Goal: Transaction & Acquisition: Book appointment/travel/reservation

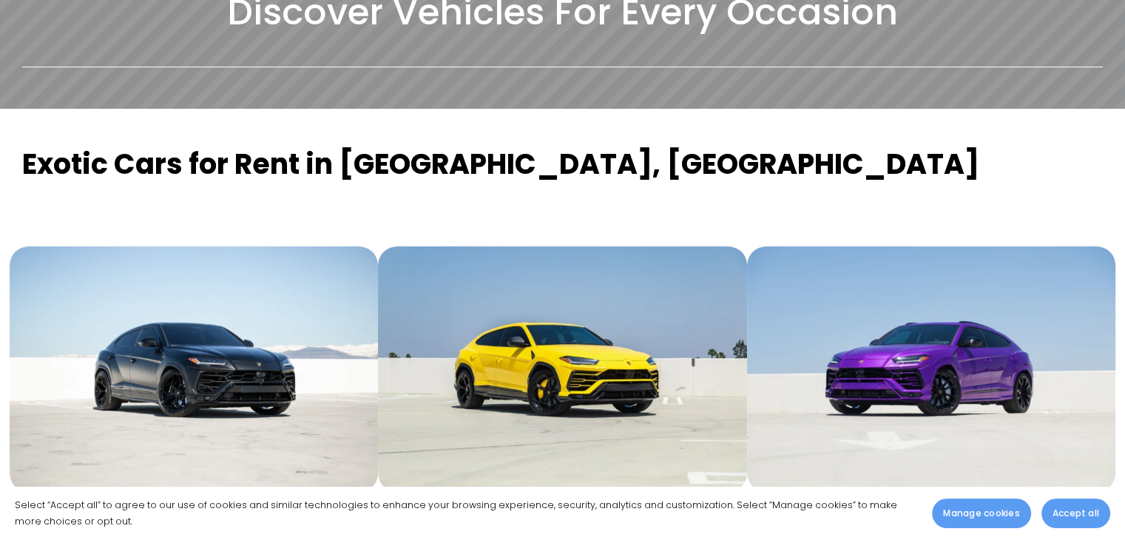
scroll to position [518, 0]
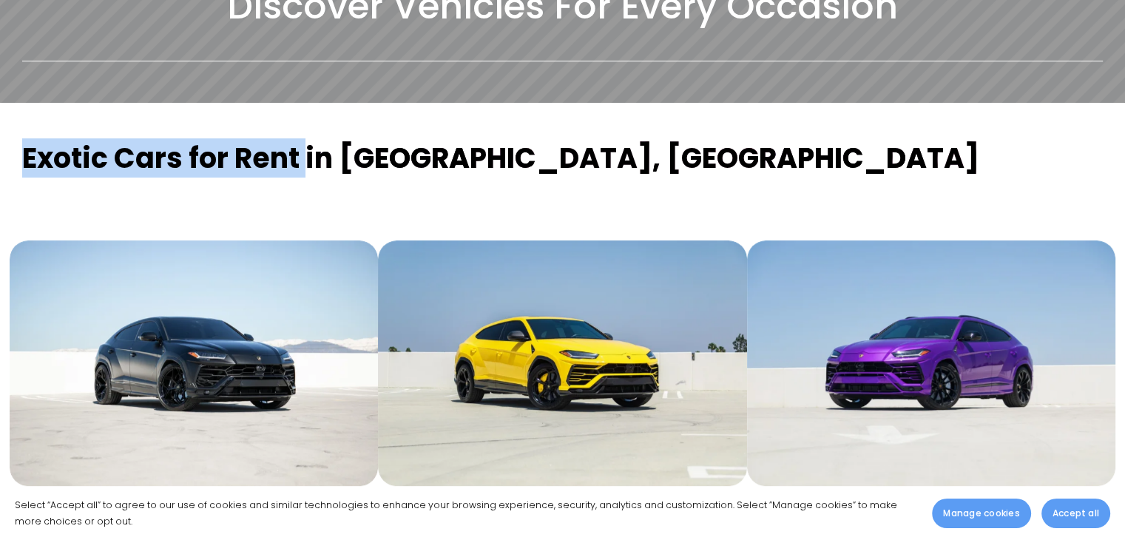
drag, startPoint x: 16, startPoint y: 119, endPoint x: 309, endPoint y: 122, distance: 293.6
click at [309, 140] on div "Exotic Cars for Rent in [GEOGRAPHIC_DATA], [GEOGRAPHIC_DATA]" at bounding box center [562, 165] width 1105 height 50
copy strong "Exotic Cars for Rent"
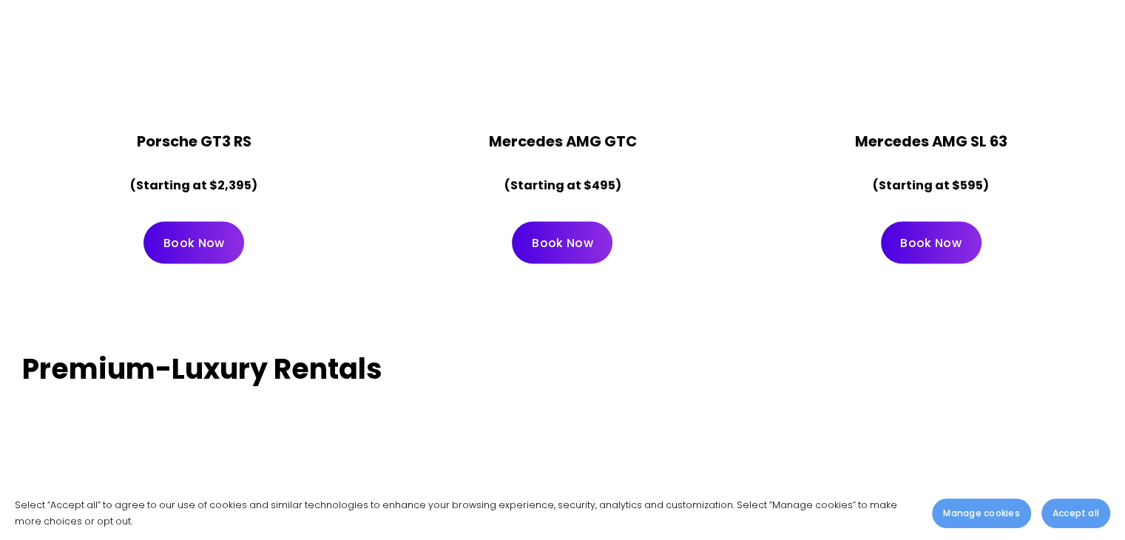
scroll to position [2958, 0]
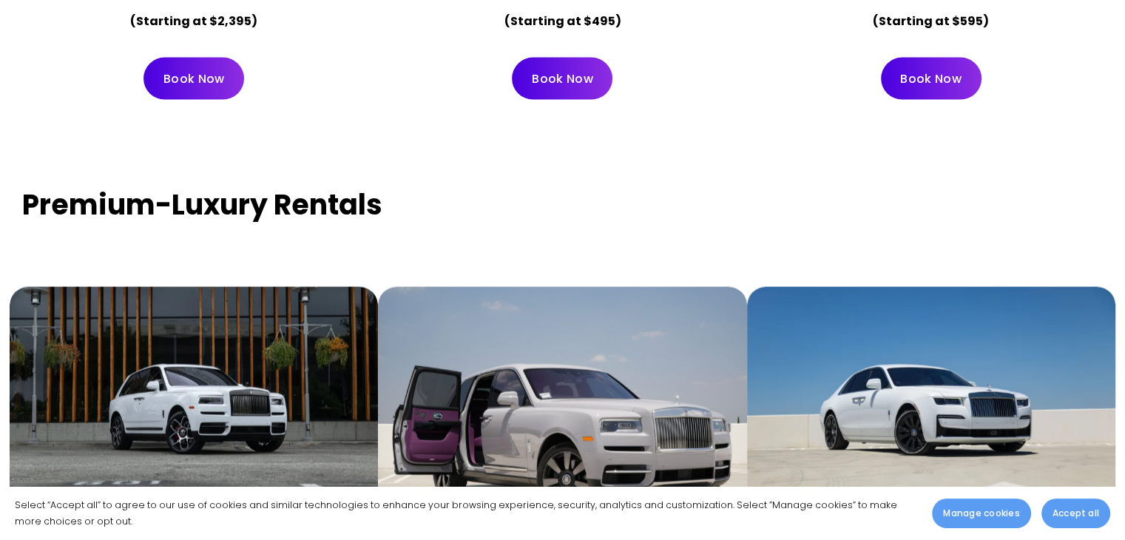
click at [85, 185] on strong "Premium-Luxury Rentals" at bounding box center [202, 204] width 360 height 39
click at [84, 185] on strong "Premium-Luxury Rentals" at bounding box center [202, 204] width 360 height 39
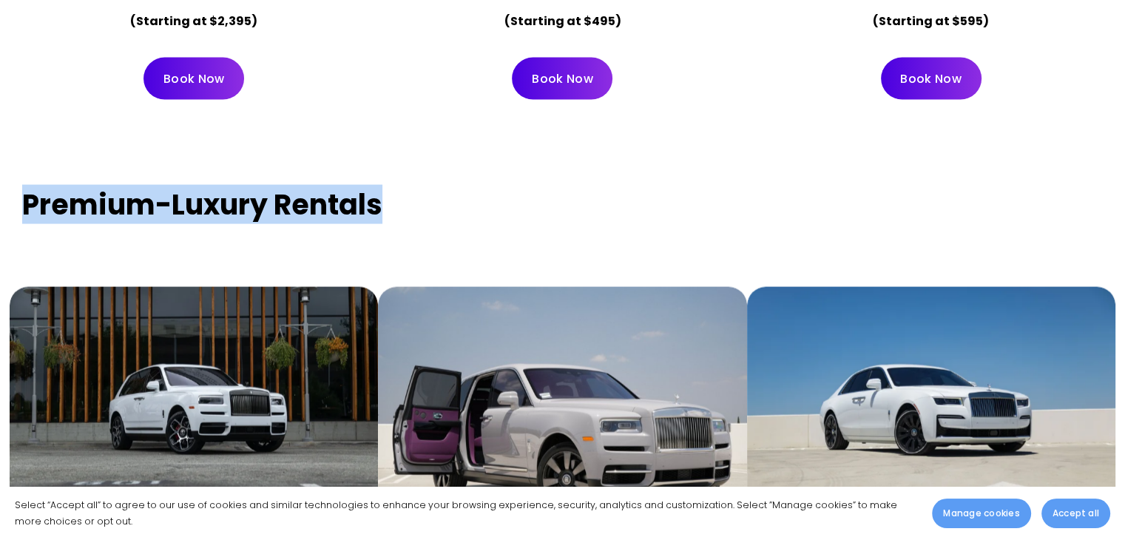
click at [84, 185] on strong "Premium-Luxury Rentals" at bounding box center [202, 204] width 360 height 39
copy div "Premium-Luxury Rentals"
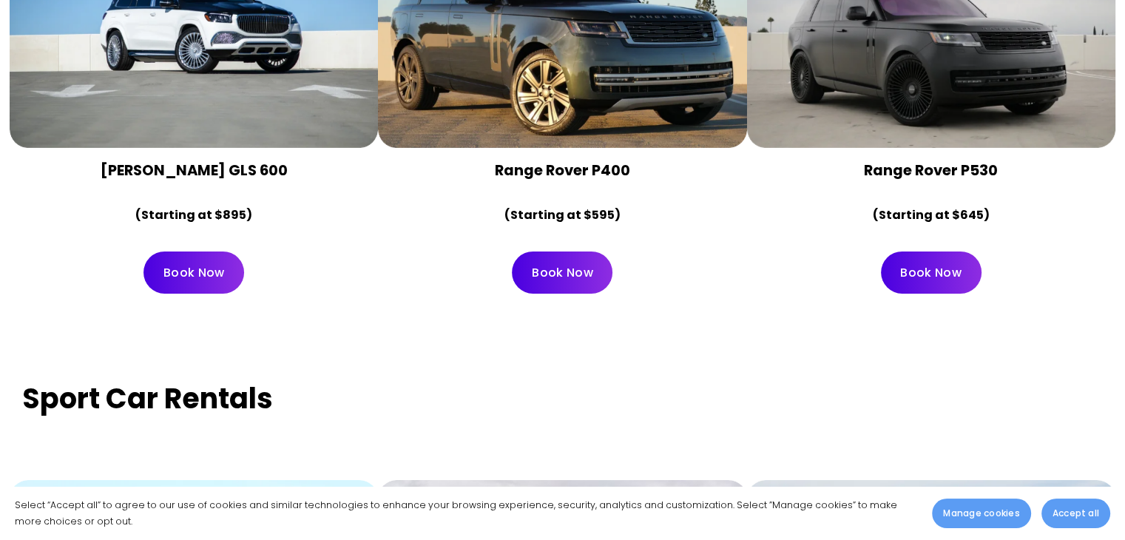
scroll to position [4881, 0]
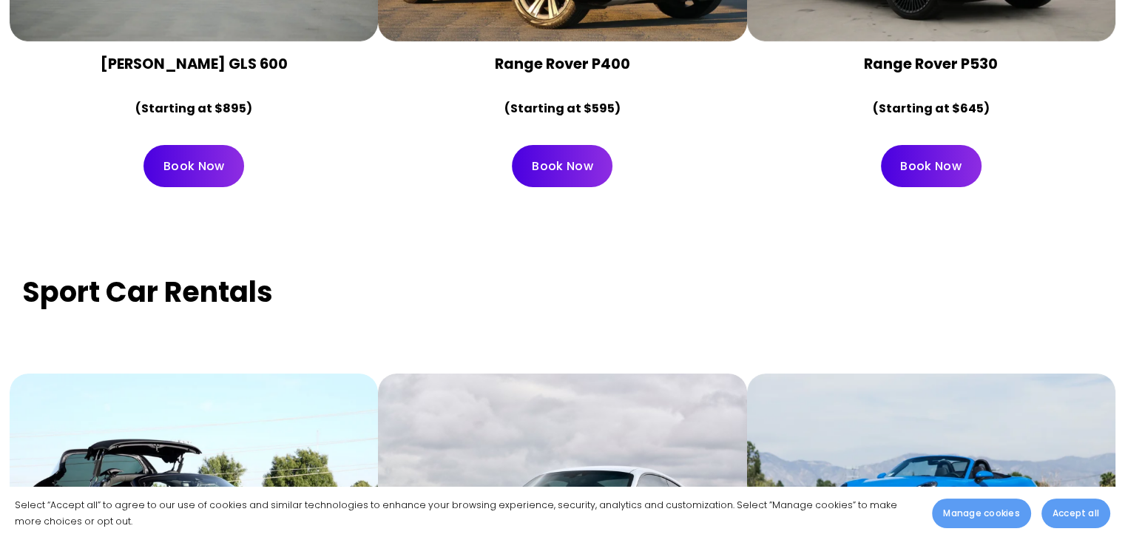
click at [131, 272] on strong "Sport Car Rentals" at bounding box center [147, 291] width 251 height 39
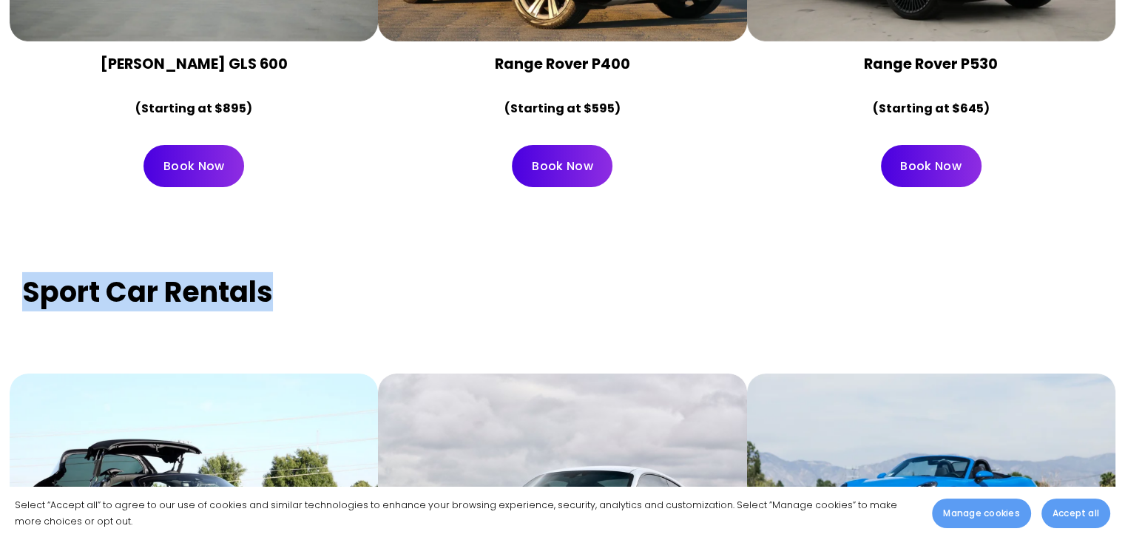
click at [130, 272] on strong "Sport Car Rentals" at bounding box center [147, 291] width 251 height 39
copy div "Sport Car Rentals"
